Goal: Find specific page/section: Find specific page/section

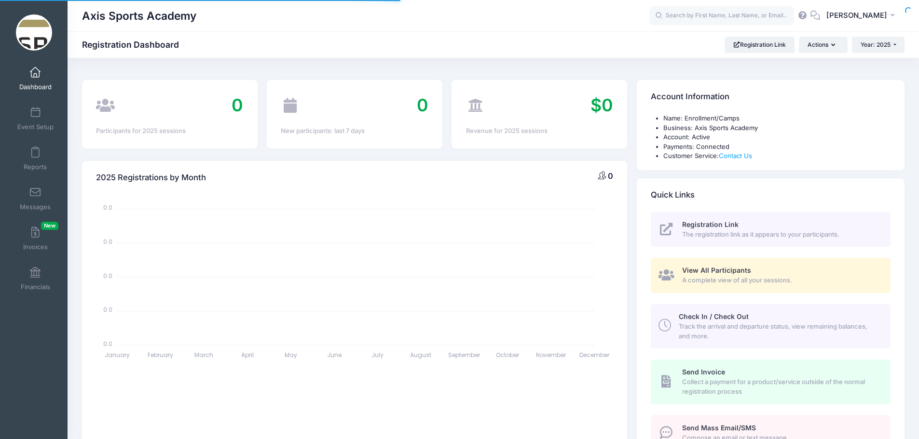
select select
click at [892, 15] on icon "button" at bounding box center [894, 15] width 8 height 0
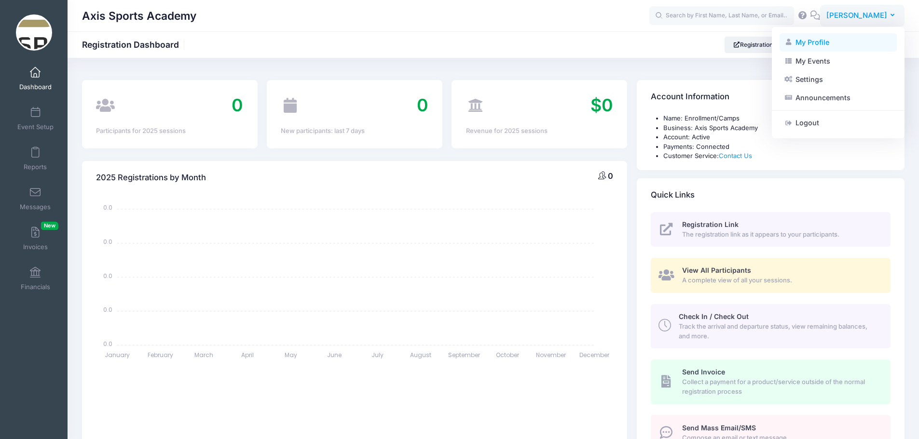
click at [820, 41] on link "My Profile" at bounding box center [837, 42] width 117 height 18
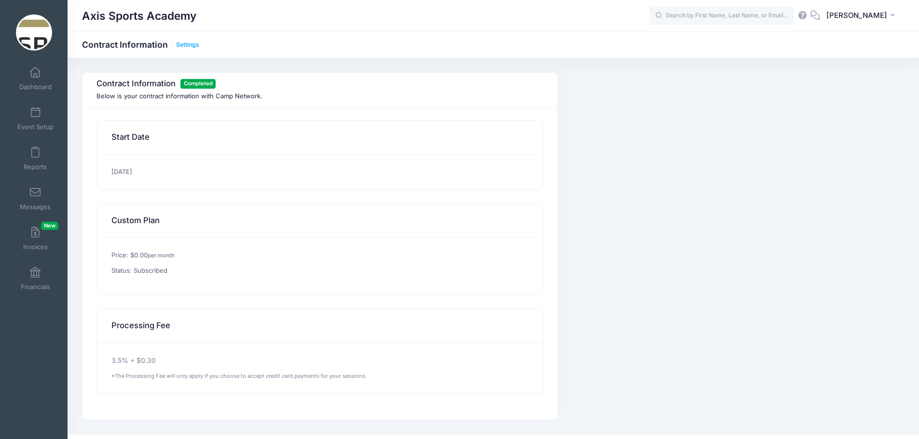
click at [187, 48] on link "Settings" at bounding box center [187, 44] width 23 height 7
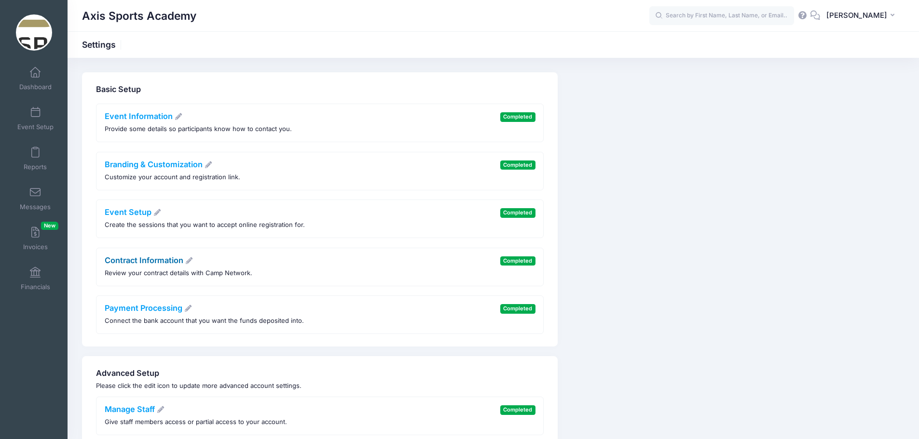
click at [157, 258] on link "Contract Information" at bounding box center [149, 261] width 89 height 10
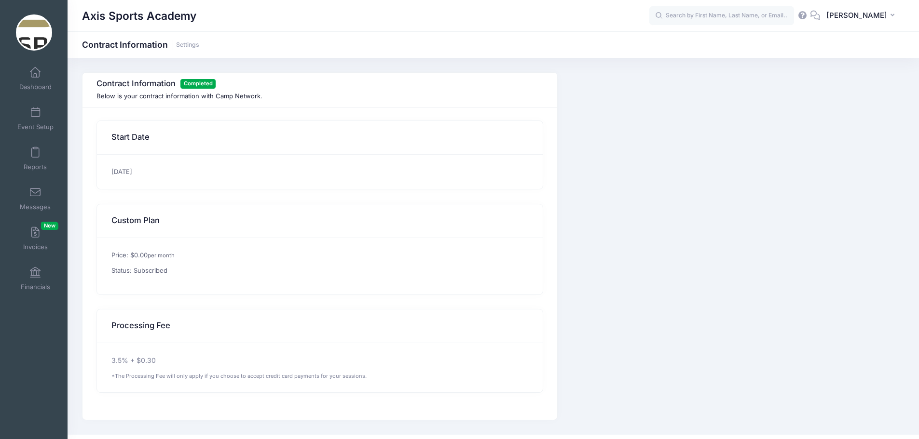
click at [201, 85] on span "Completed" at bounding box center [197, 83] width 35 height 9
click at [141, 83] on h3 "Contract Information Completed" at bounding box center [317, 84] width 443 height 10
click at [112, 90] on div "Contract Information Completed Below is your contract information with Camp Net…" at bounding box center [319, 90] width 475 height 35
drag, startPoint x: 113, startPoint y: 99, endPoint x: 119, endPoint y: 99, distance: 5.8
click at [114, 99] on p "Below is your contract information with Camp Network." at bounding box center [319, 97] width 447 height 10
